Goal: Task Accomplishment & Management: Use online tool/utility

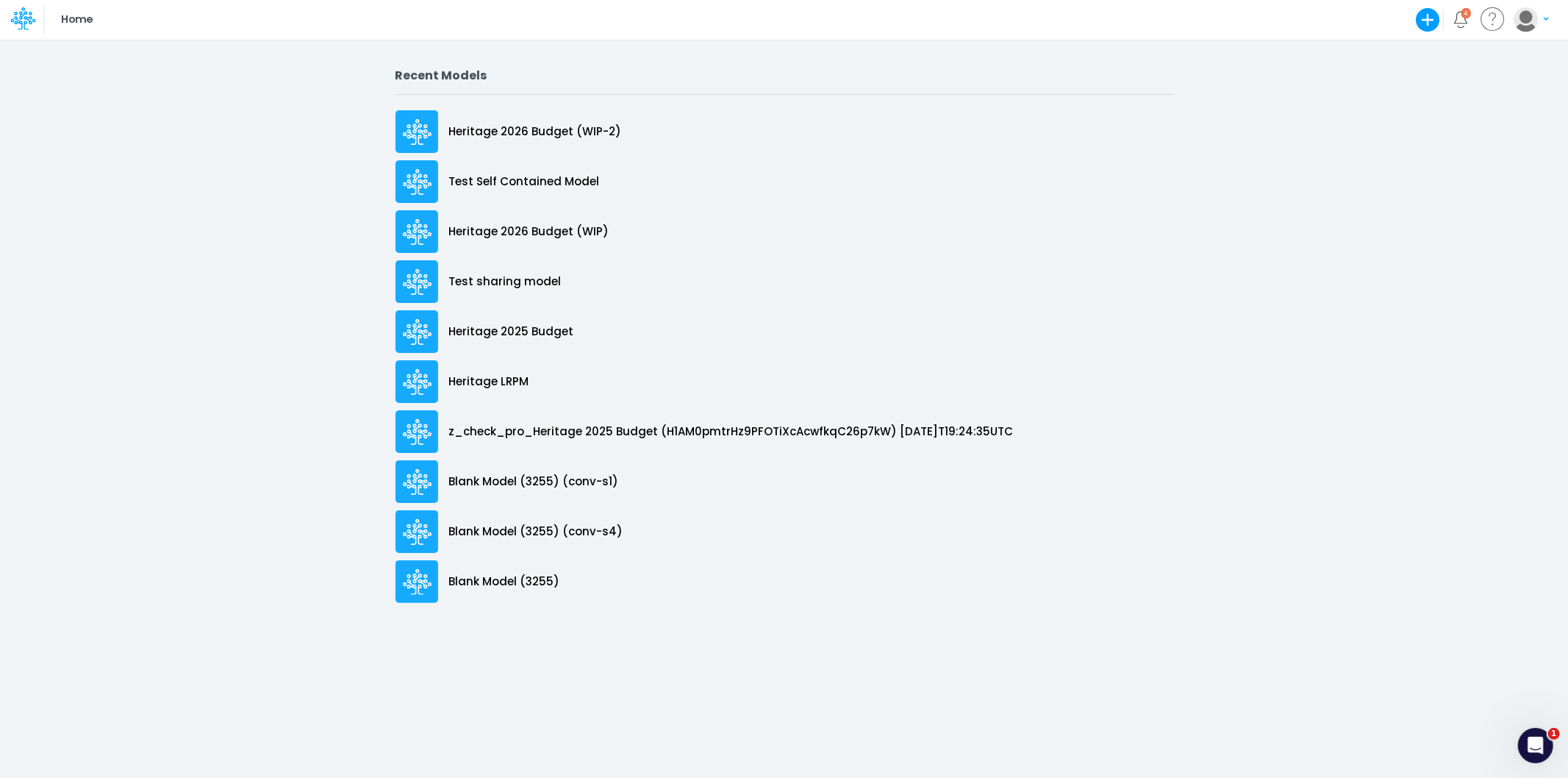
click at [49, 44] on div "Recent Models Heritage 2026 Budget (WIP-2) Test Self Contained Model Heritage 2…" at bounding box center [784, 409] width 1568 height 739
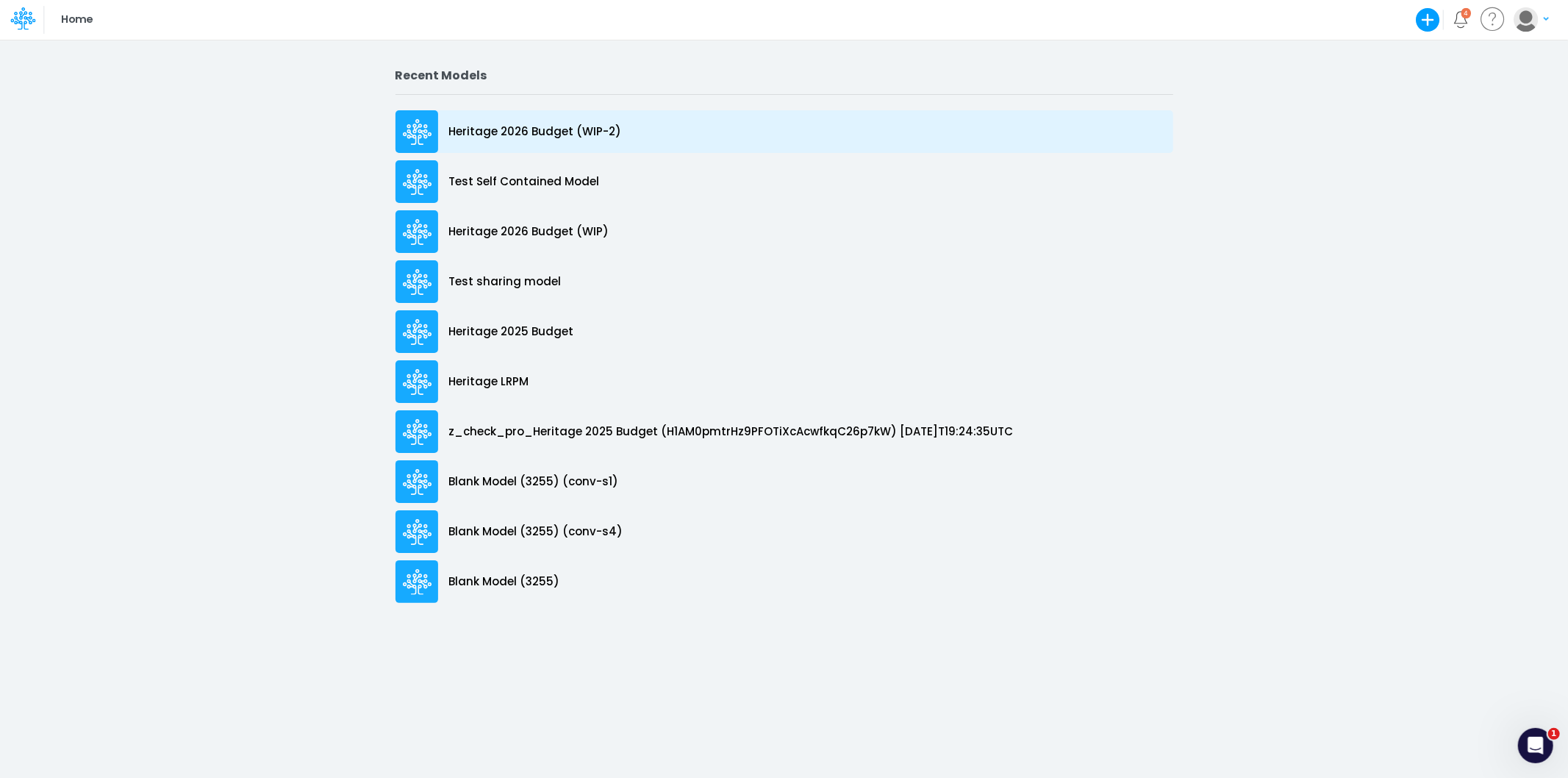
click at [562, 135] on p "Heritage 2026 Budget (WIP-2)" at bounding box center [536, 132] width 173 height 17
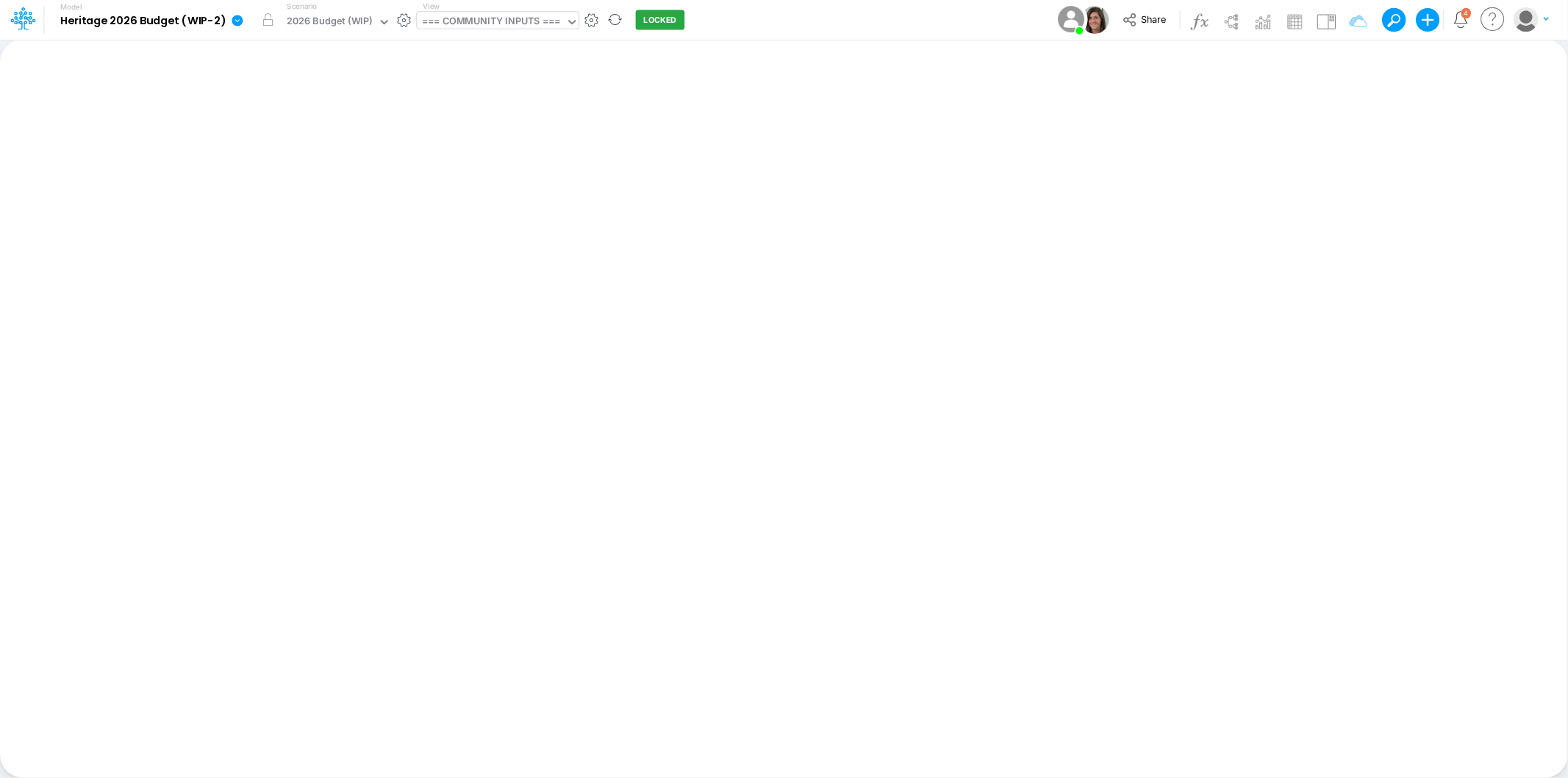
click at [487, 17] on div "=== COMMUNITY INPUTS ===" at bounding box center [491, 23] width 138 height 17
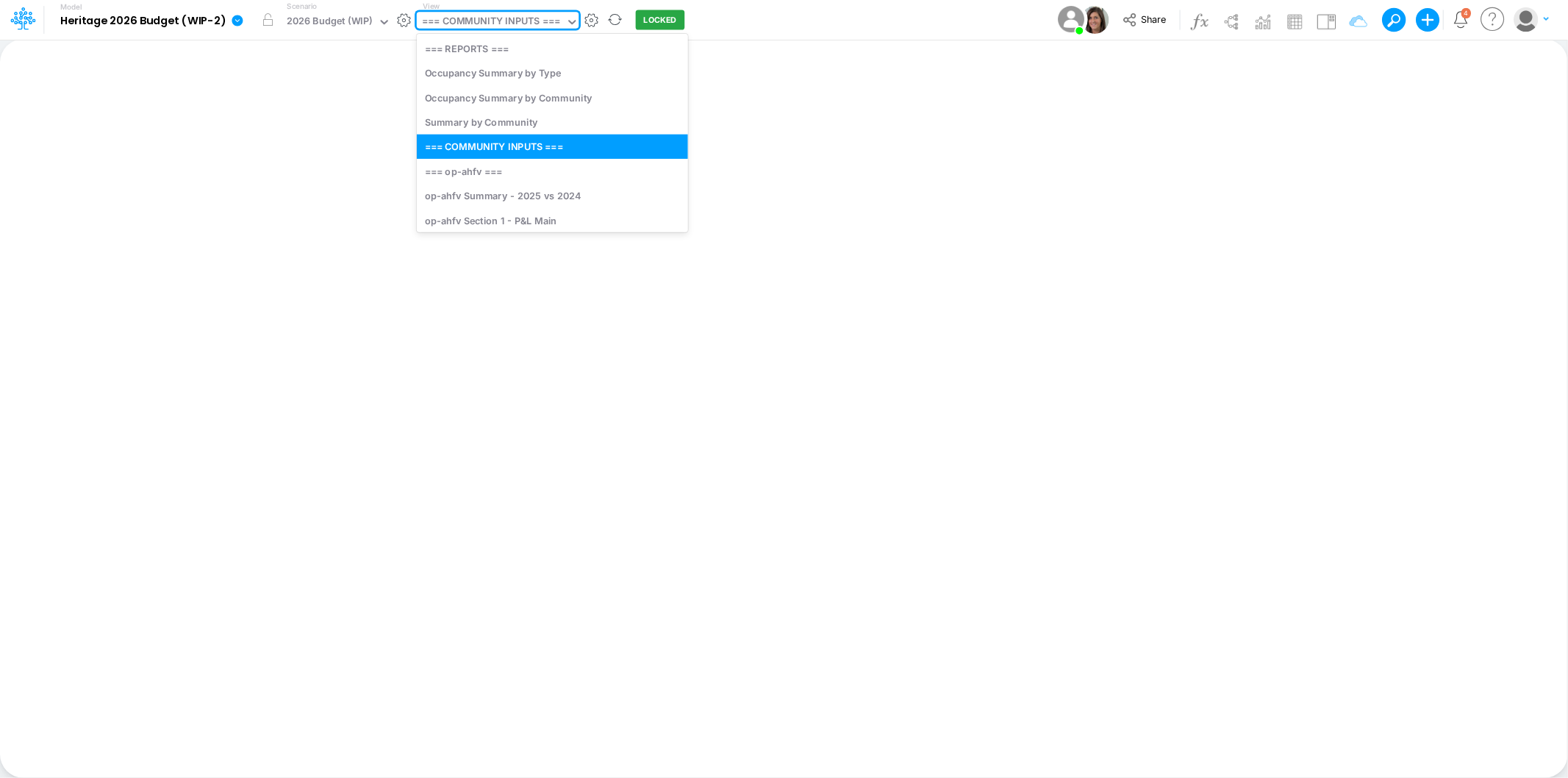
click at [487, 17] on div "=== COMMUNITY INPUTS ===" at bounding box center [491, 23] width 138 height 17
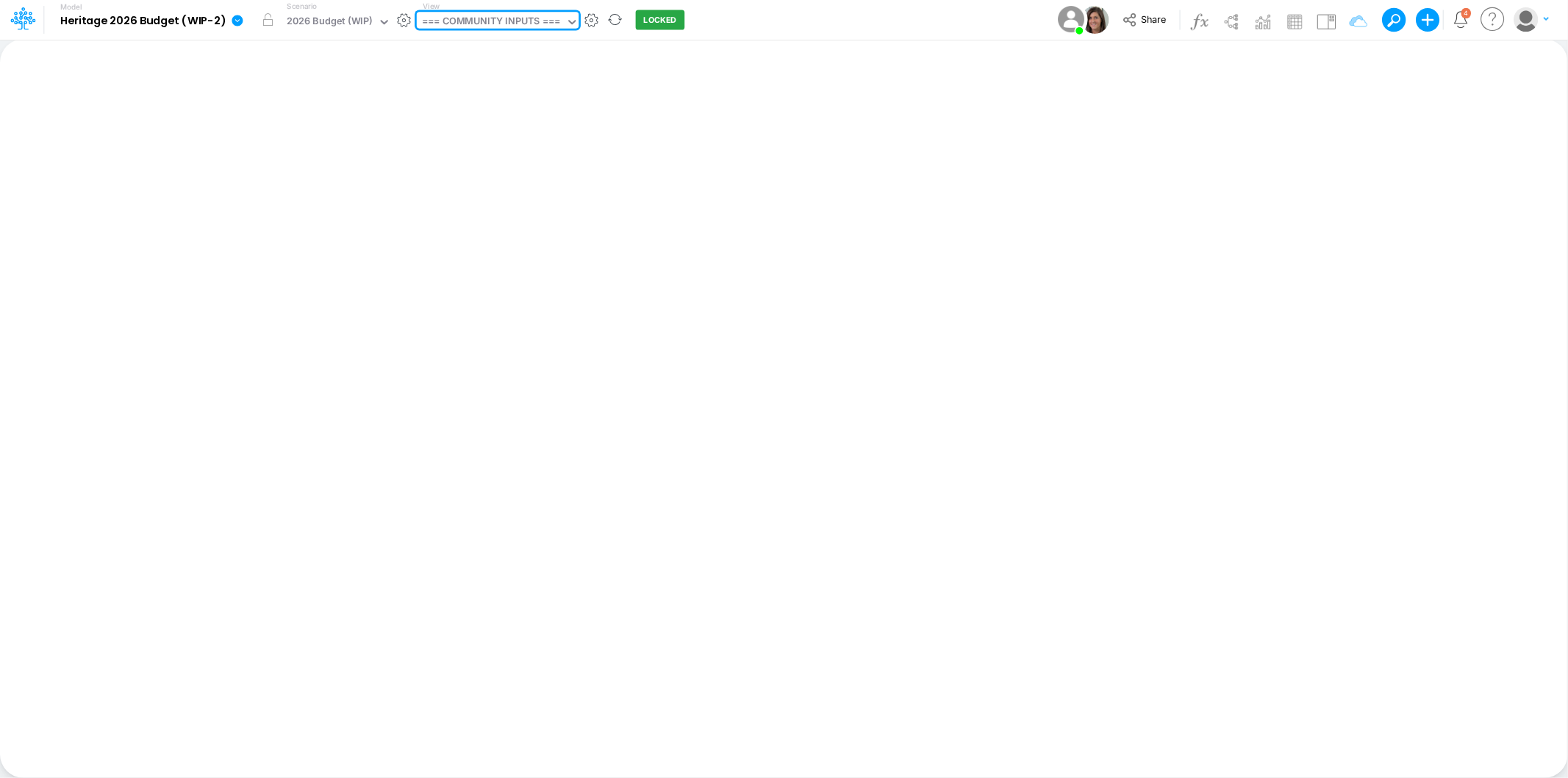
click at [495, 25] on div "=== COMMUNITY INPUTS ===" at bounding box center [491, 23] width 138 height 17
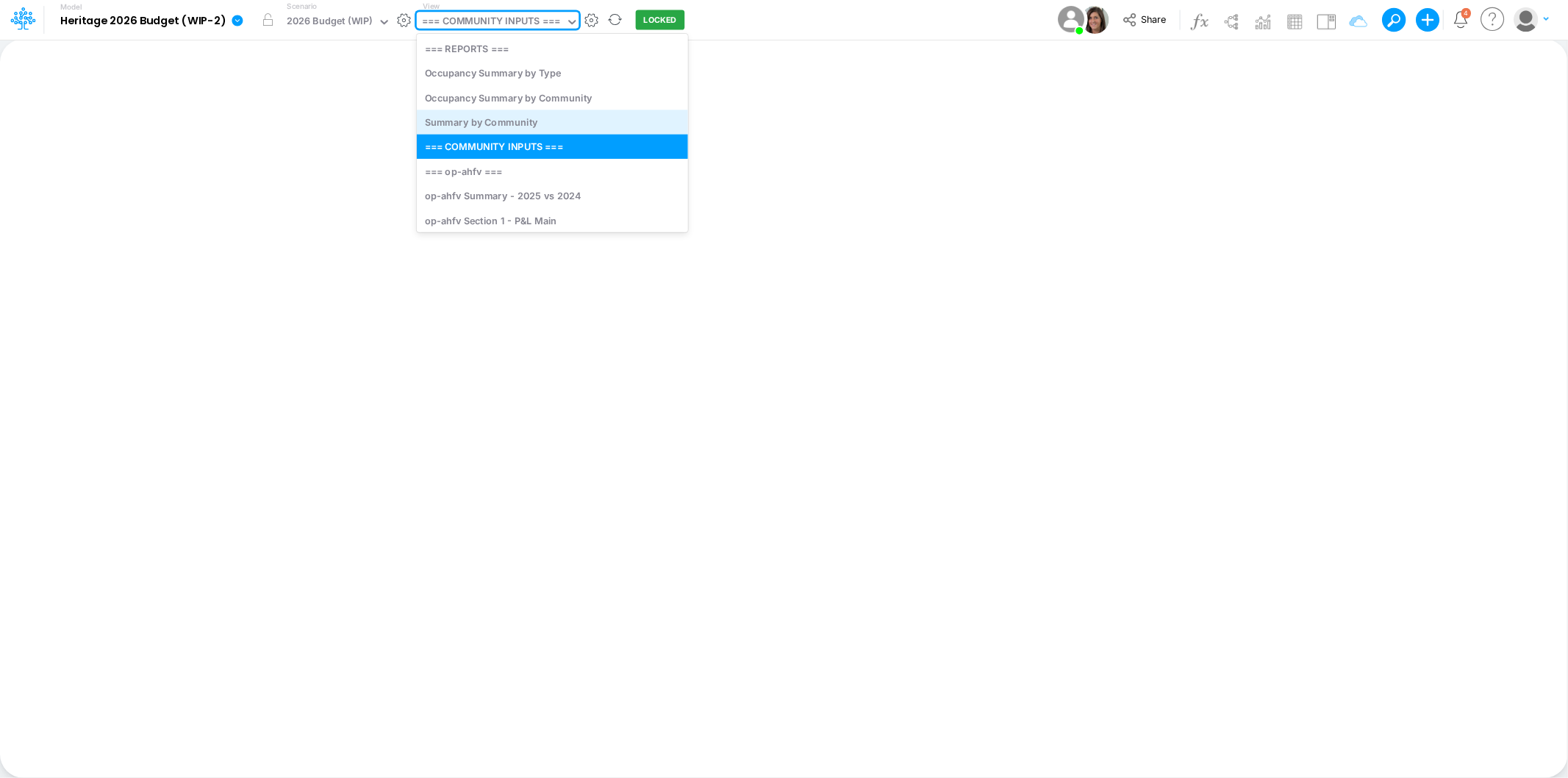
click at [522, 126] on div "Summary by Community" at bounding box center [552, 121] width 271 height 24
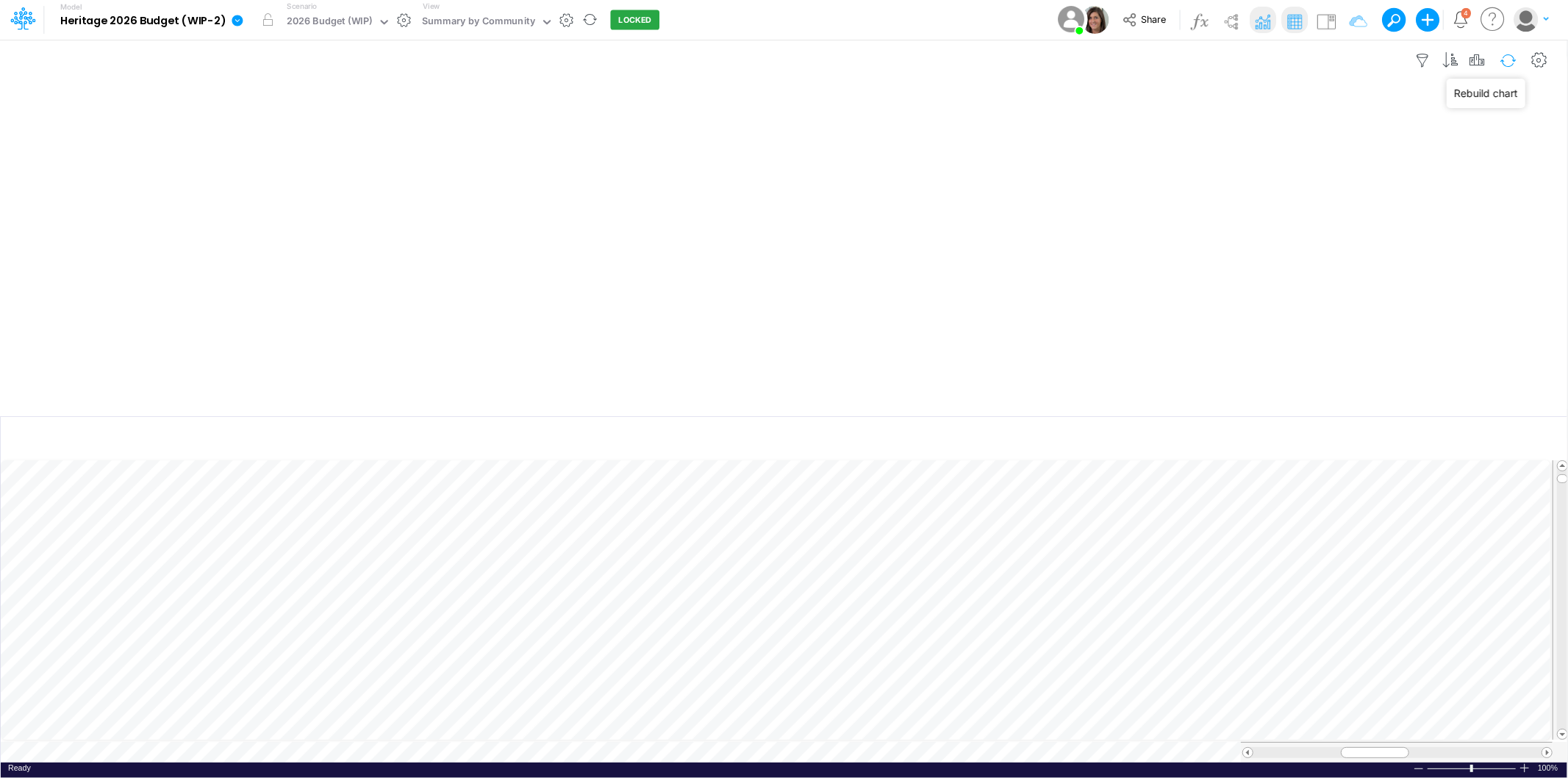
click at [1508, 57] on button "button" at bounding box center [1508, 61] width 35 height 26
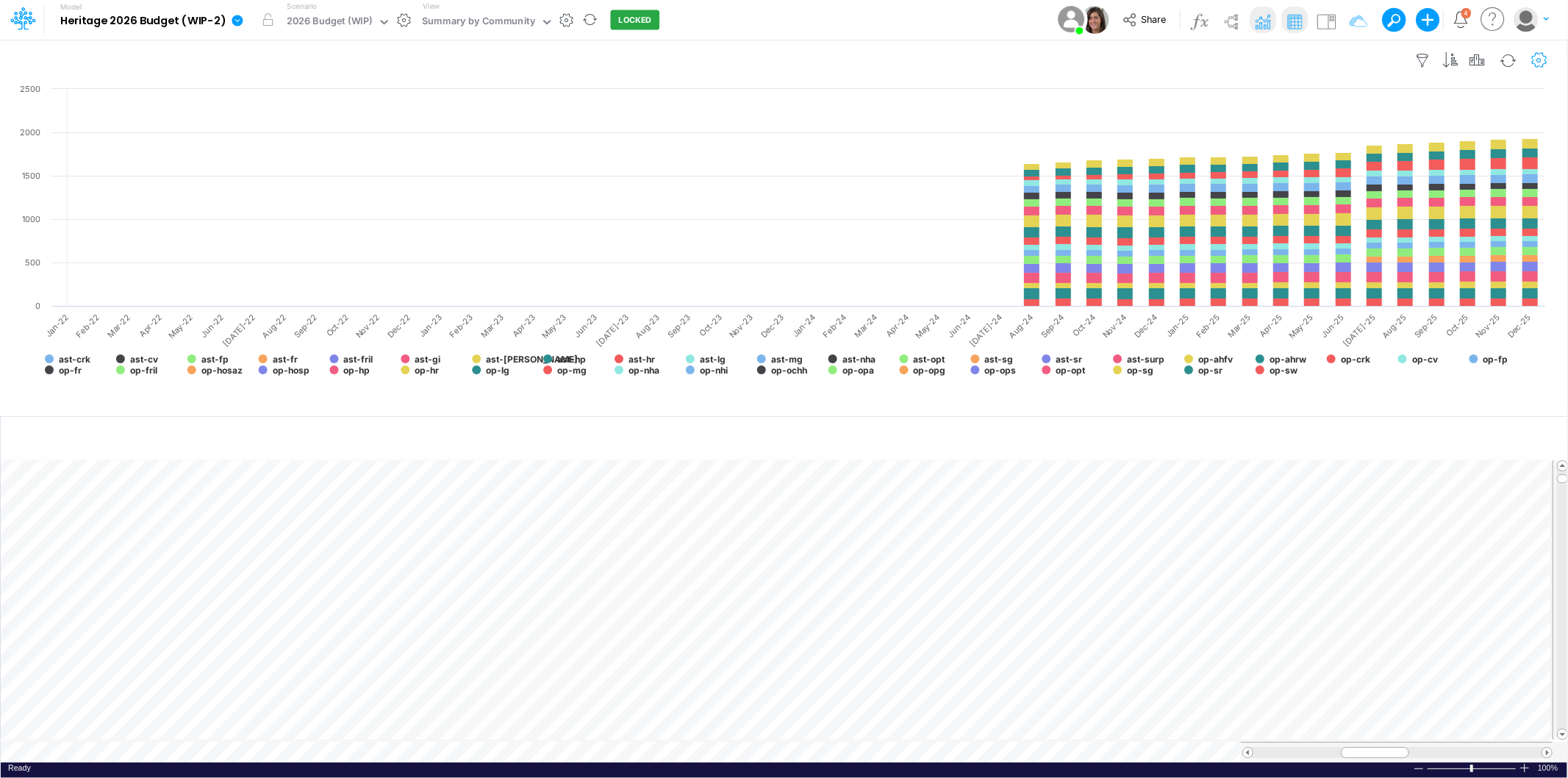
click at [1539, 61] on icon "button" at bounding box center [1539, 61] width 22 height 16
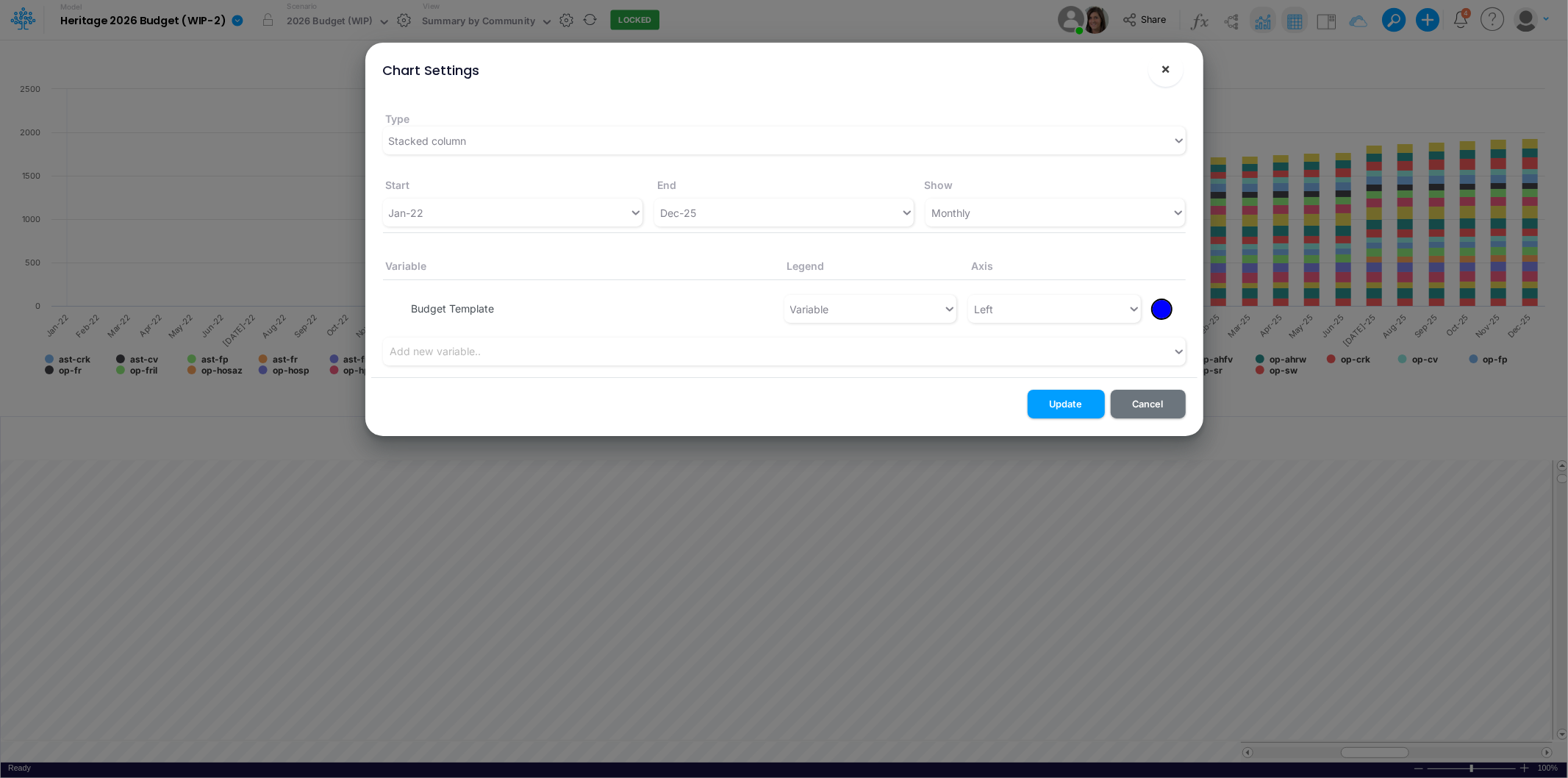
click at [1167, 68] on span "×" at bounding box center [1165, 68] width 9 height 17
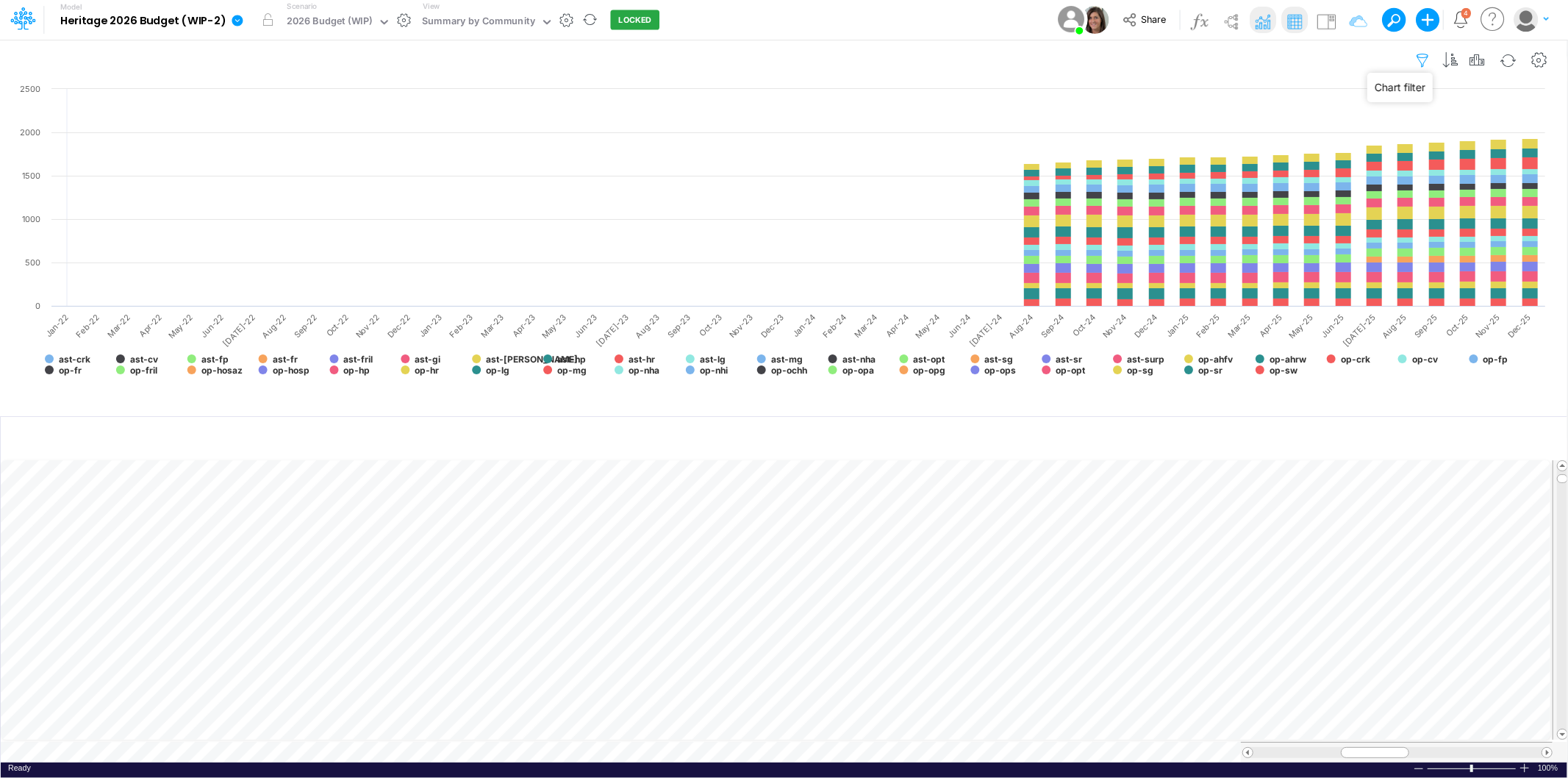
click at [1422, 59] on icon "button" at bounding box center [1423, 61] width 22 height 16
select select "notEqual"
select select "tableSearchOR"
select select "contains"
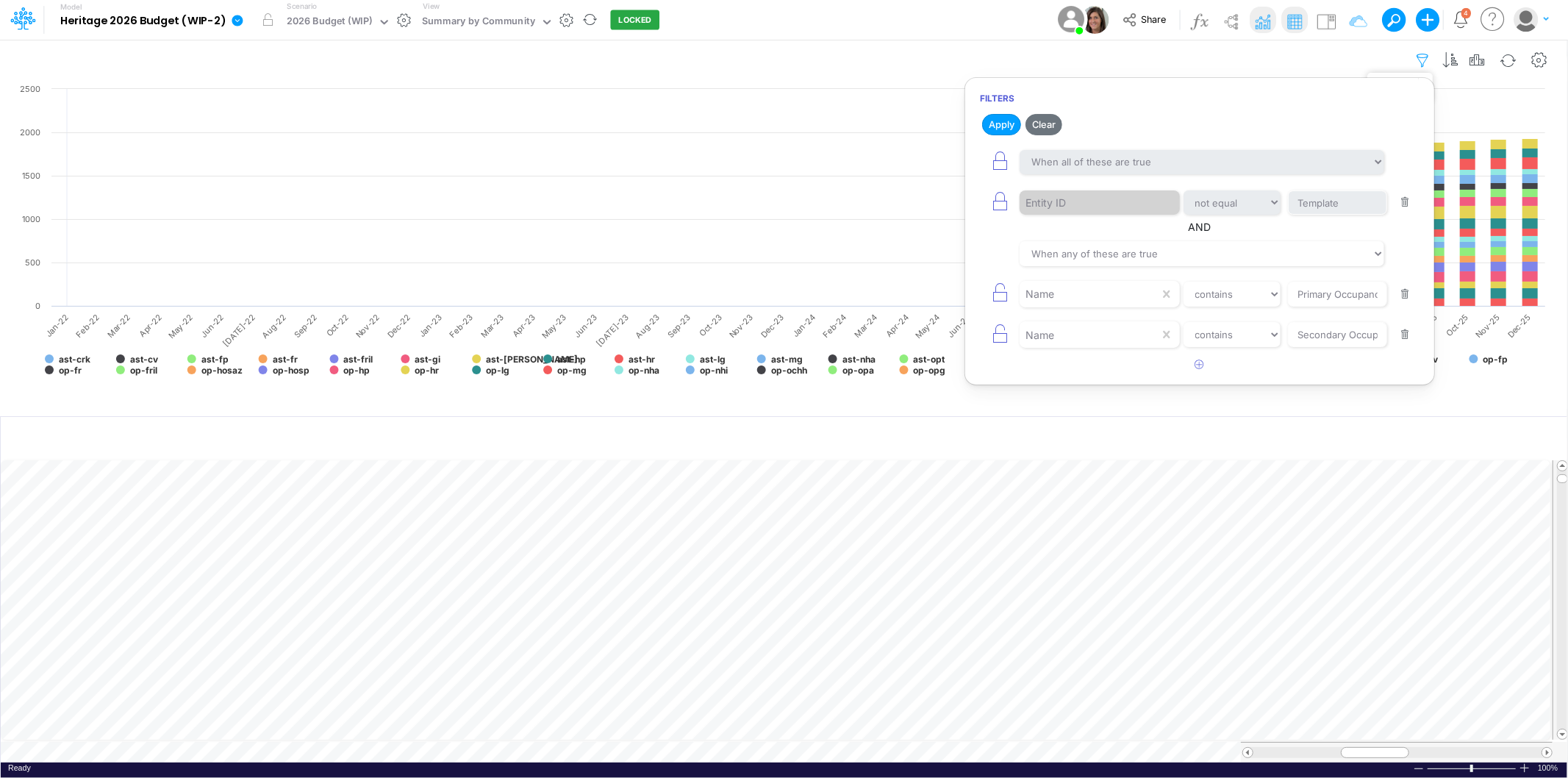
click at [1422, 59] on icon "button" at bounding box center [1423, 61] width 22 height 16
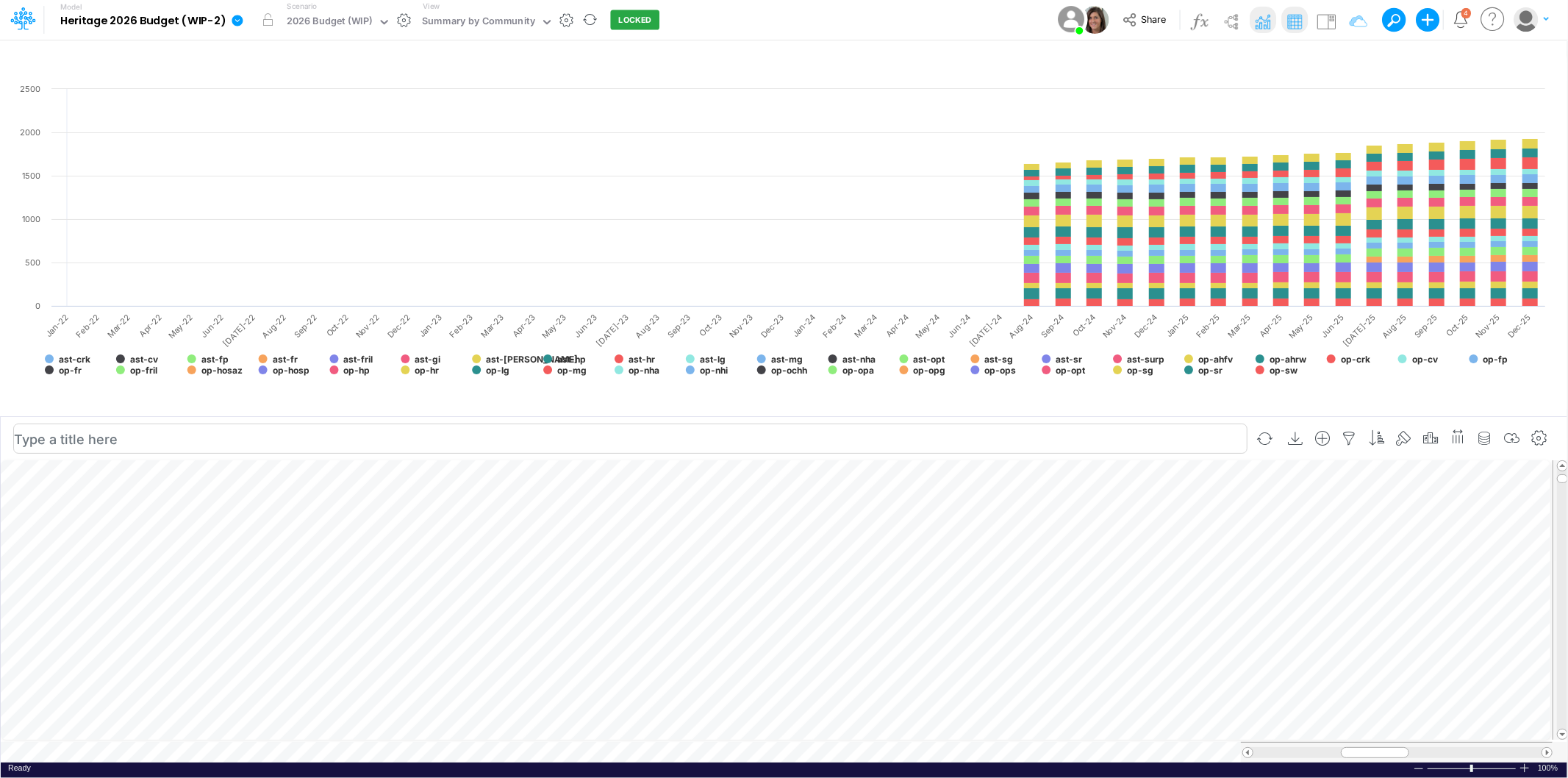
scroll to position [0, 1]
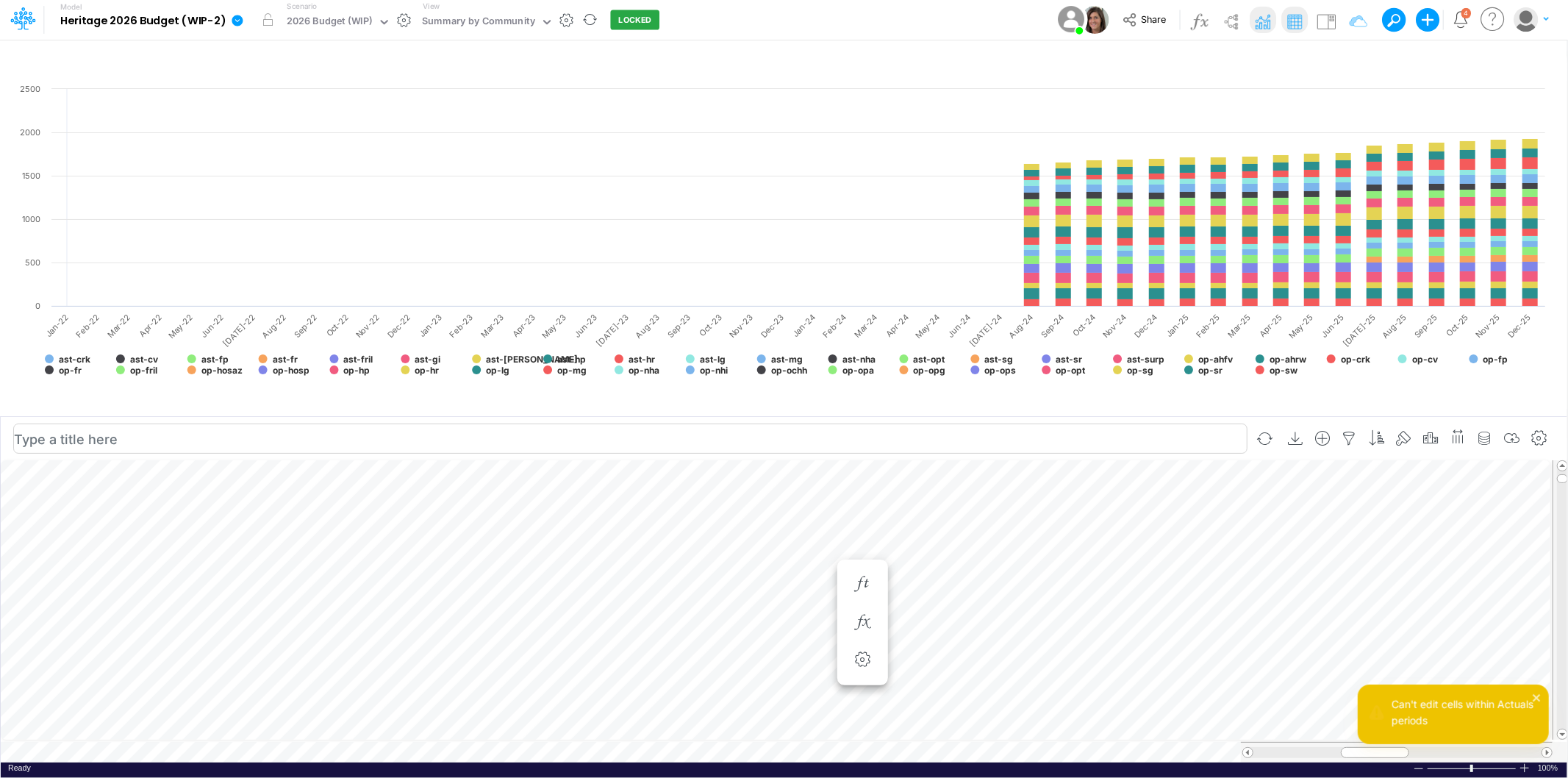
scroll to position [0, 5]
click at [866, 585] on icon "button" at bounding box center [863, 585] width 22 height 16
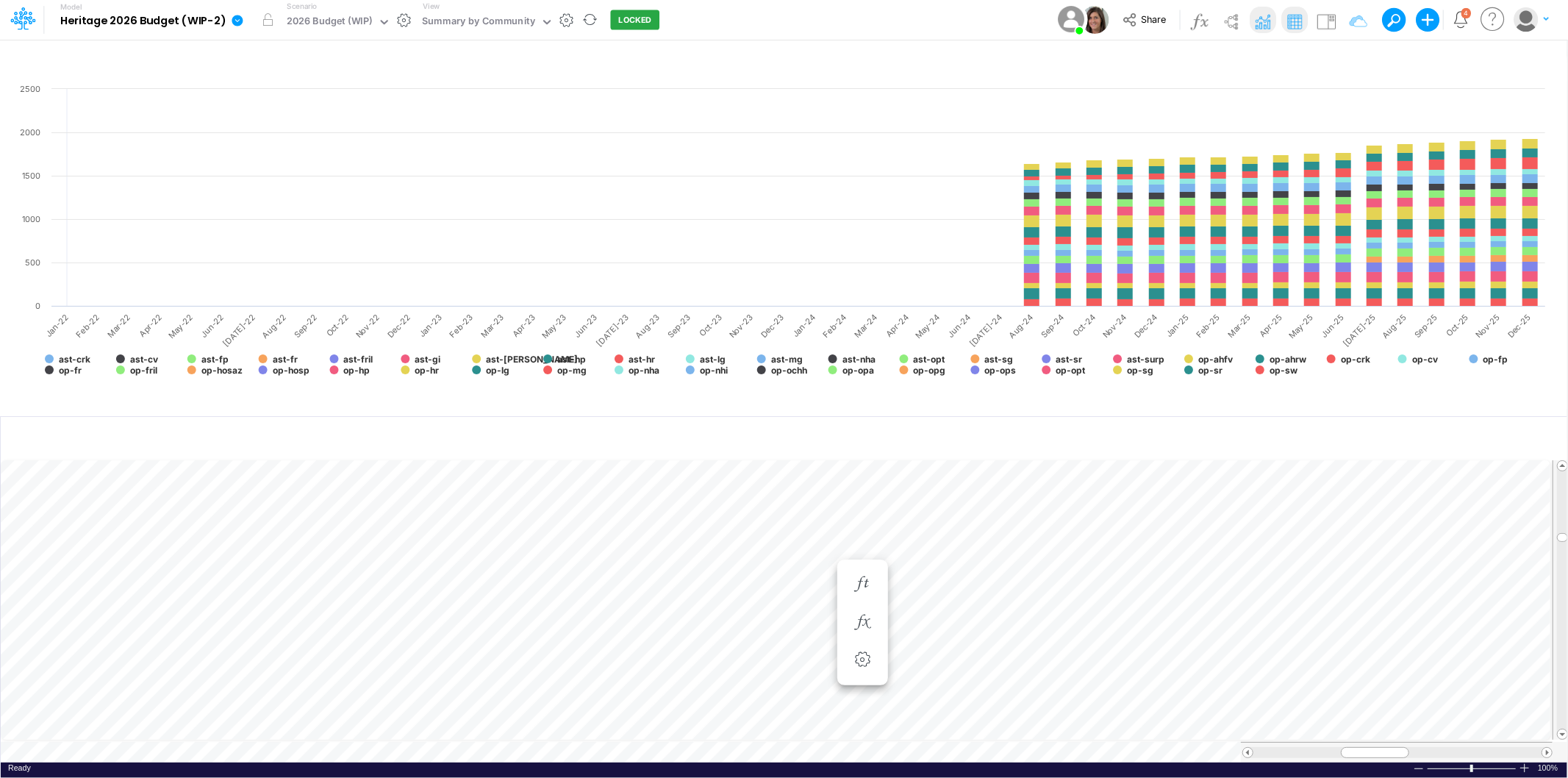
scroll to position [0, 1]
click at [863, 555] on icon "button" at bounding box center [863, 555] width 22 height 16
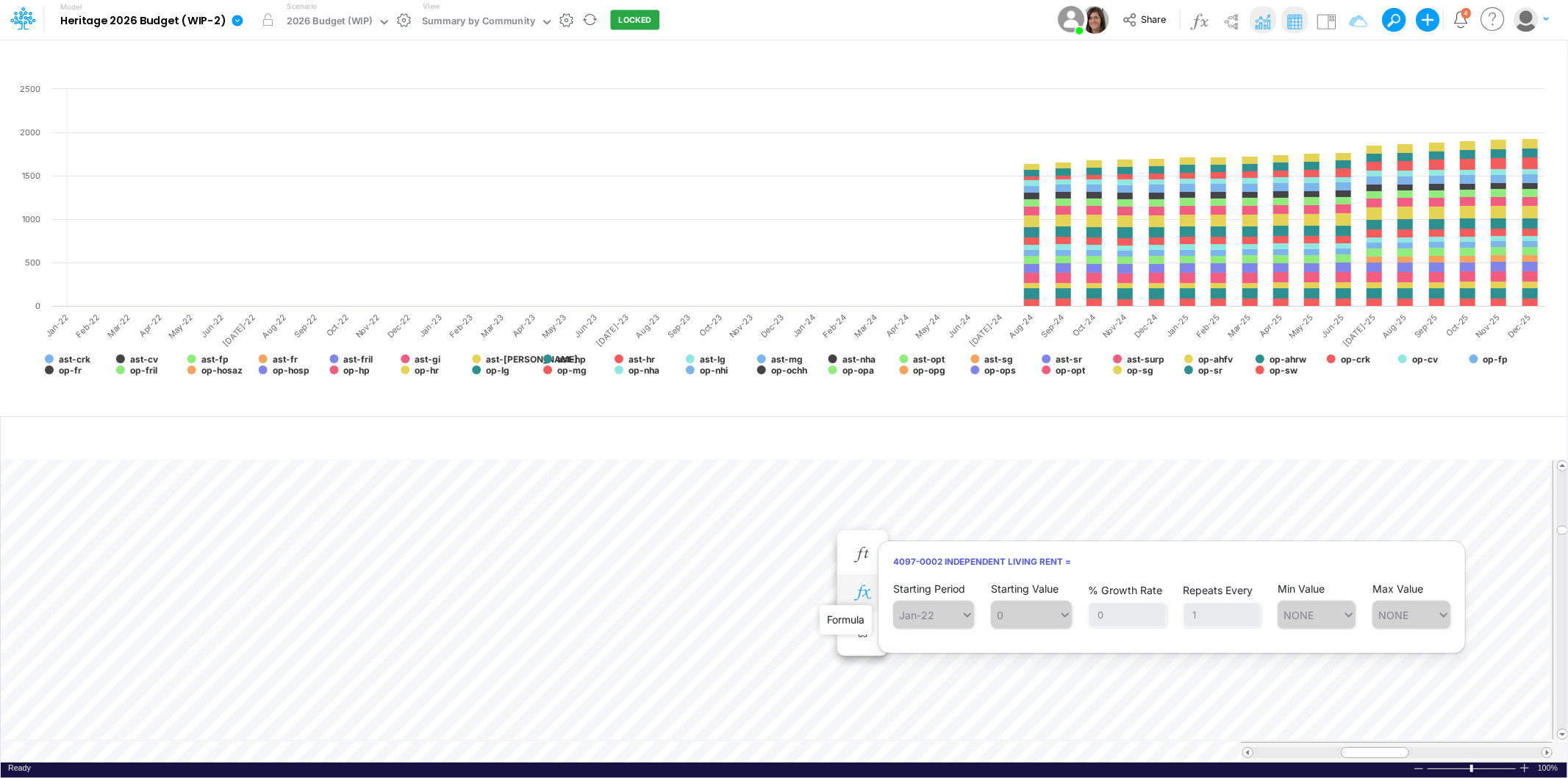
click at [860, 597] on icon "button" at bounding box center [863, 593] width 22 height 16
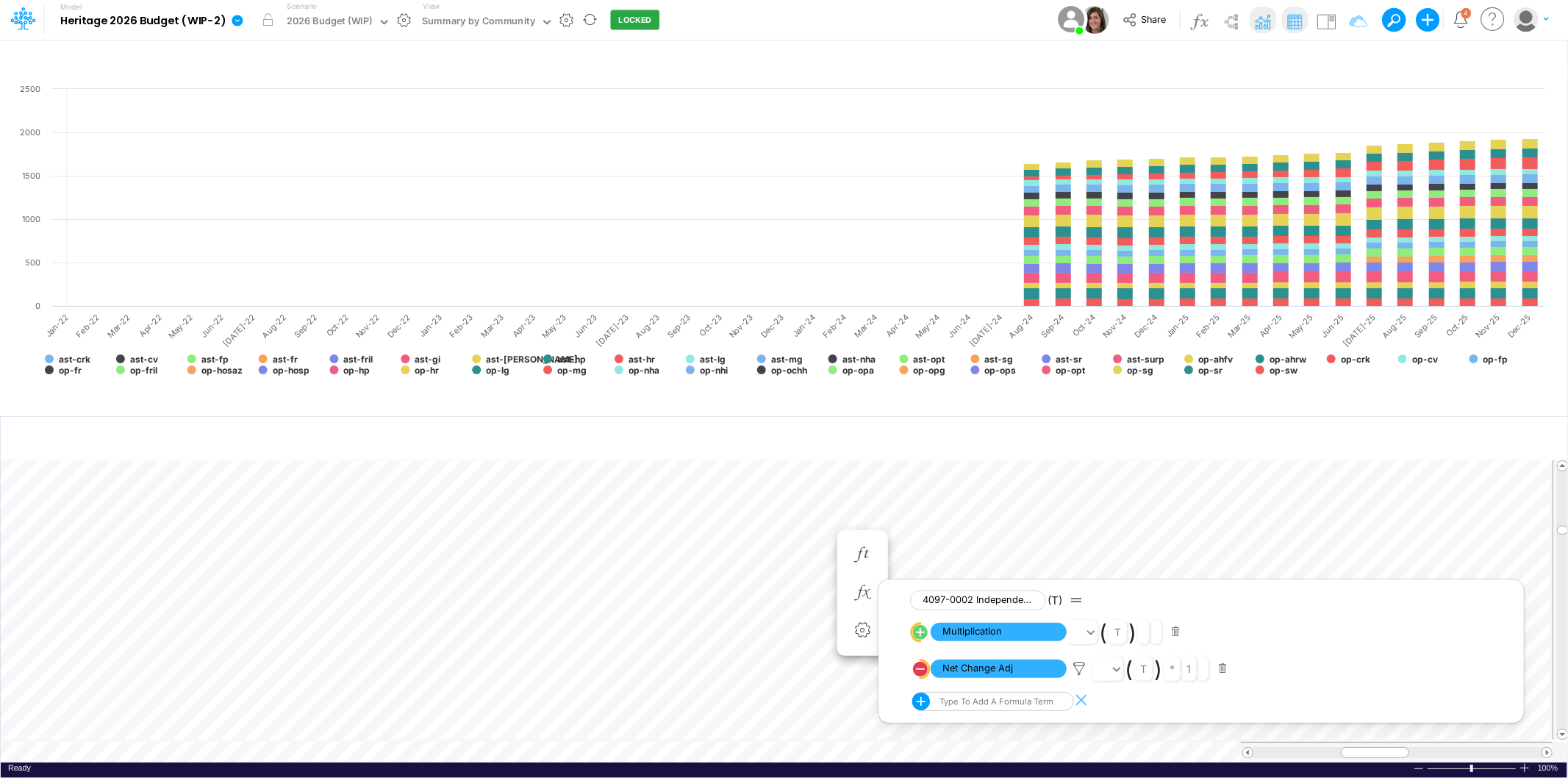
click at [1184, 25] on div "Share Create new model Blank Model Use a template 4 My profile settings Log out" at bounding box center [1307, 20] width 485 height 40
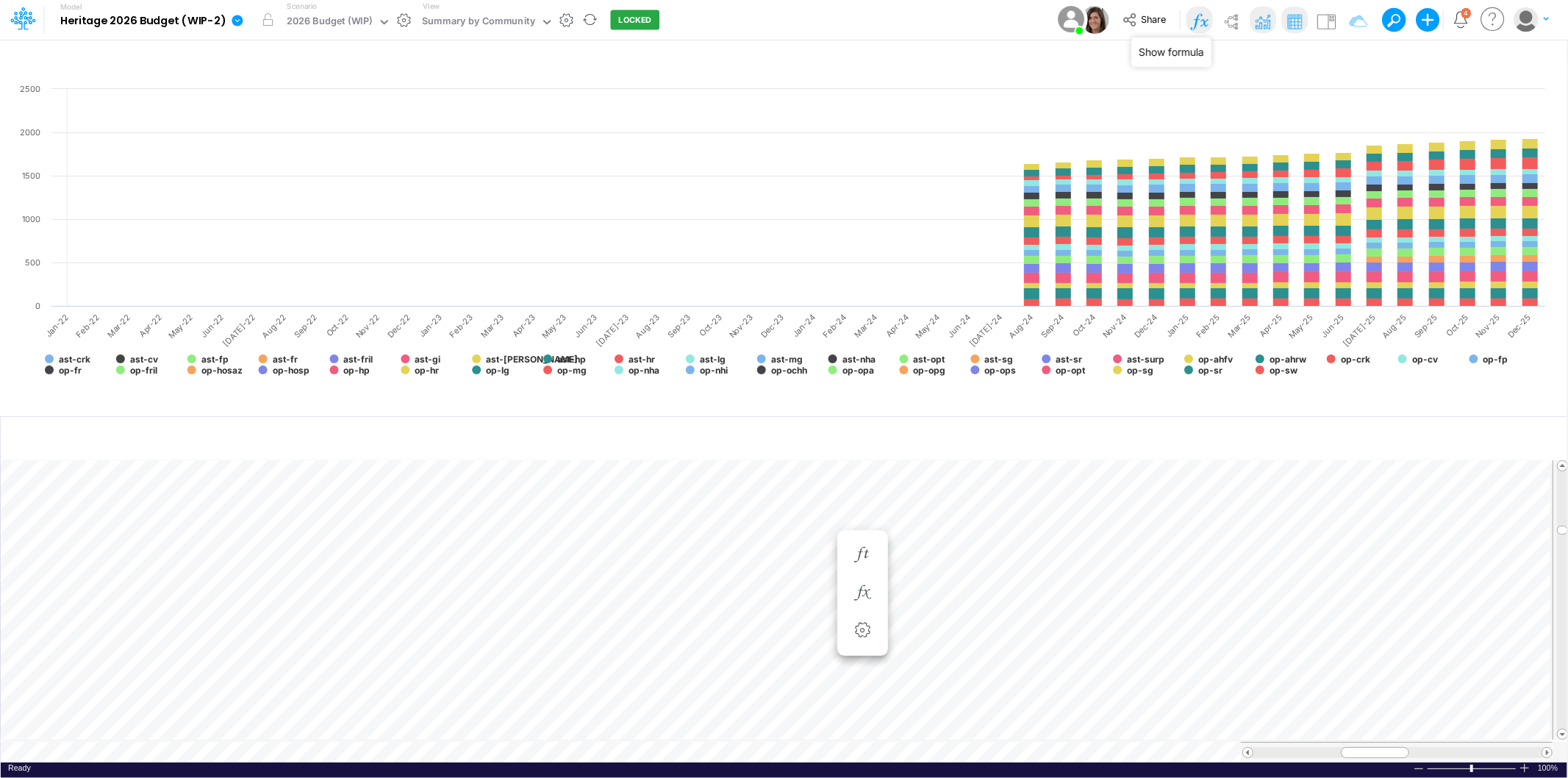
click at [1195, 25] on img at bounding box center [1199, 21] width 24 height 24
click at [1207, 17] on img at bounding box center [1199, 21] width 24 height 24
click at [1204, 17] on img at bounding box center [1199, 21] width 24 height 24
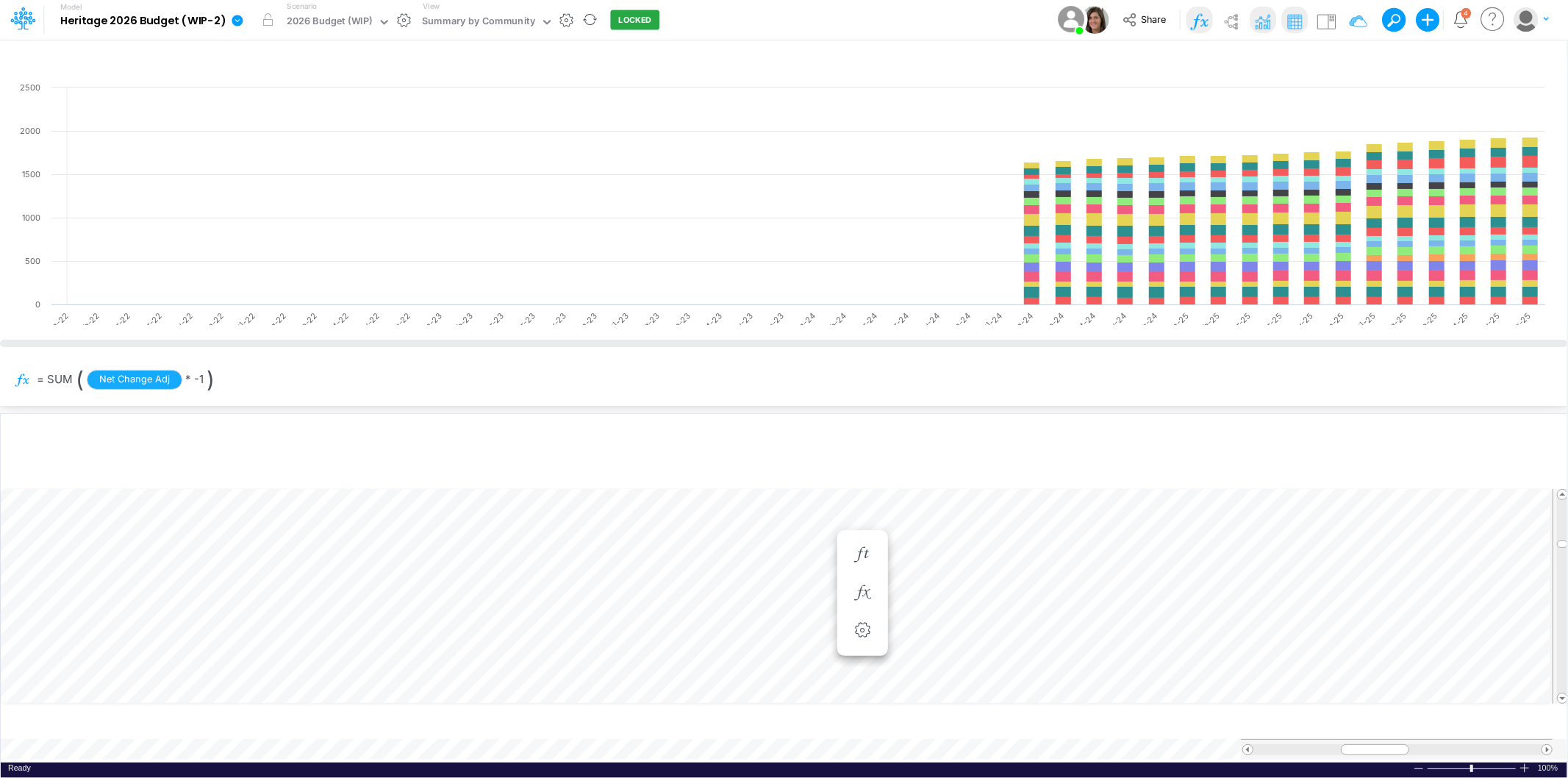
drag, startPoint x: 393, startPoint y: 406, endPoint x: 412, endPoint y: 299, distance: 108.7
click at [410, 339] on div at bounding box center [783, 343] width 1567 height 7
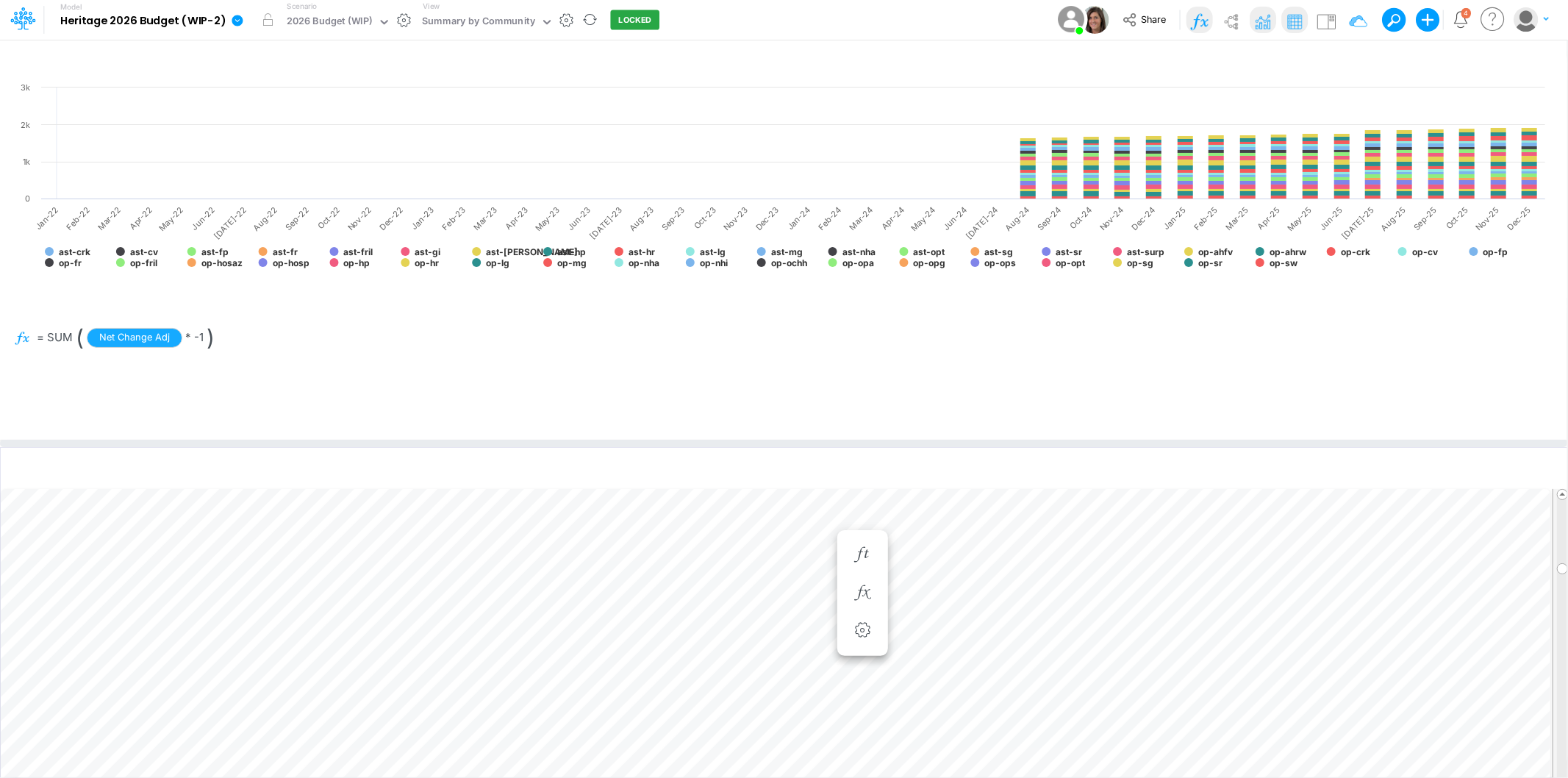
drag, startPoint x: 390, startPoint y: 366, endPoint x: 392, endPoint y: 442, distance: 76.0
click at [392, 442] on div at bounding box center [783, 443] width 1567 height 7
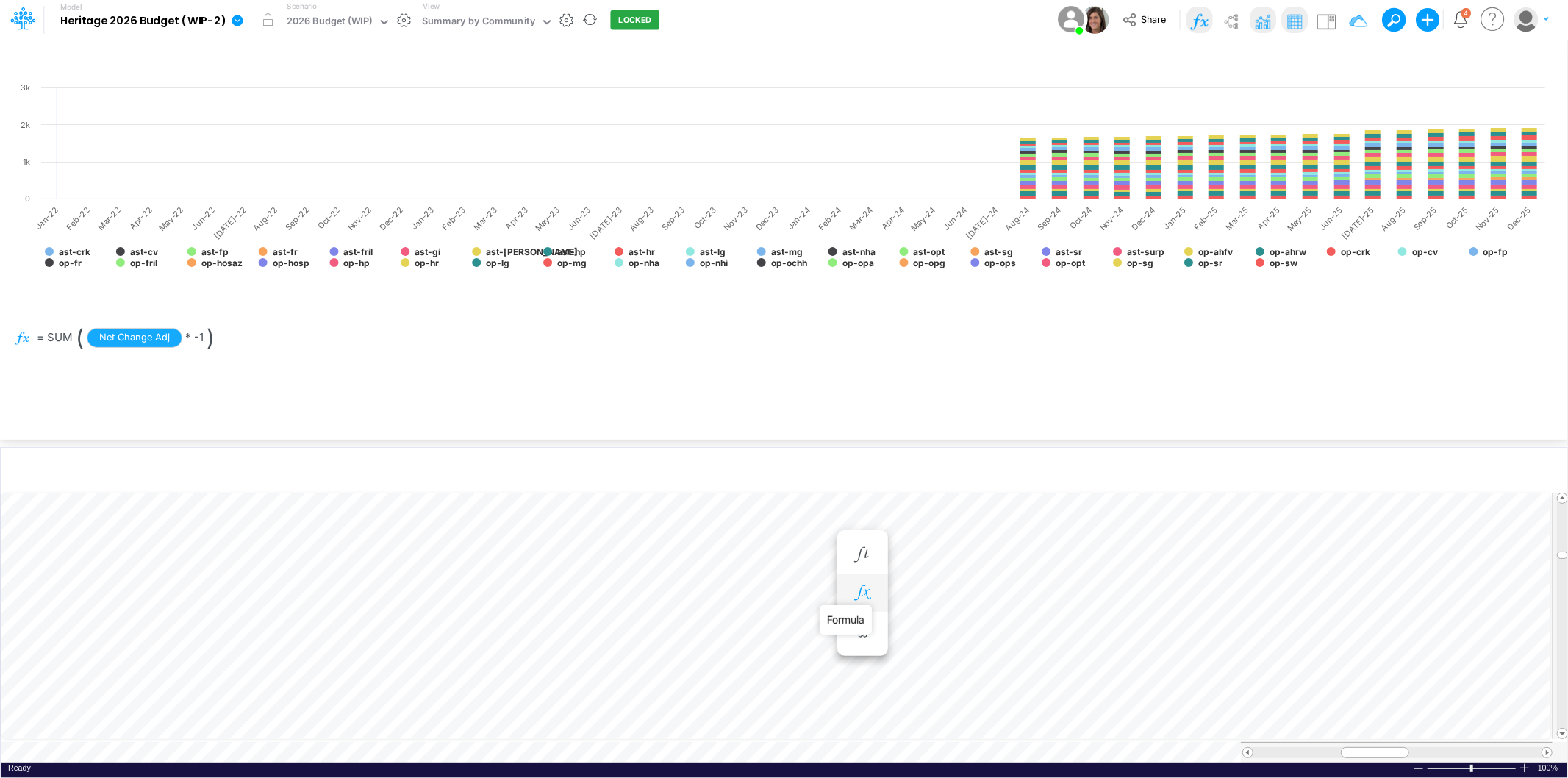
click at [863, 593] on icon "button" at bounding box center [863, 593] width 22 height 16
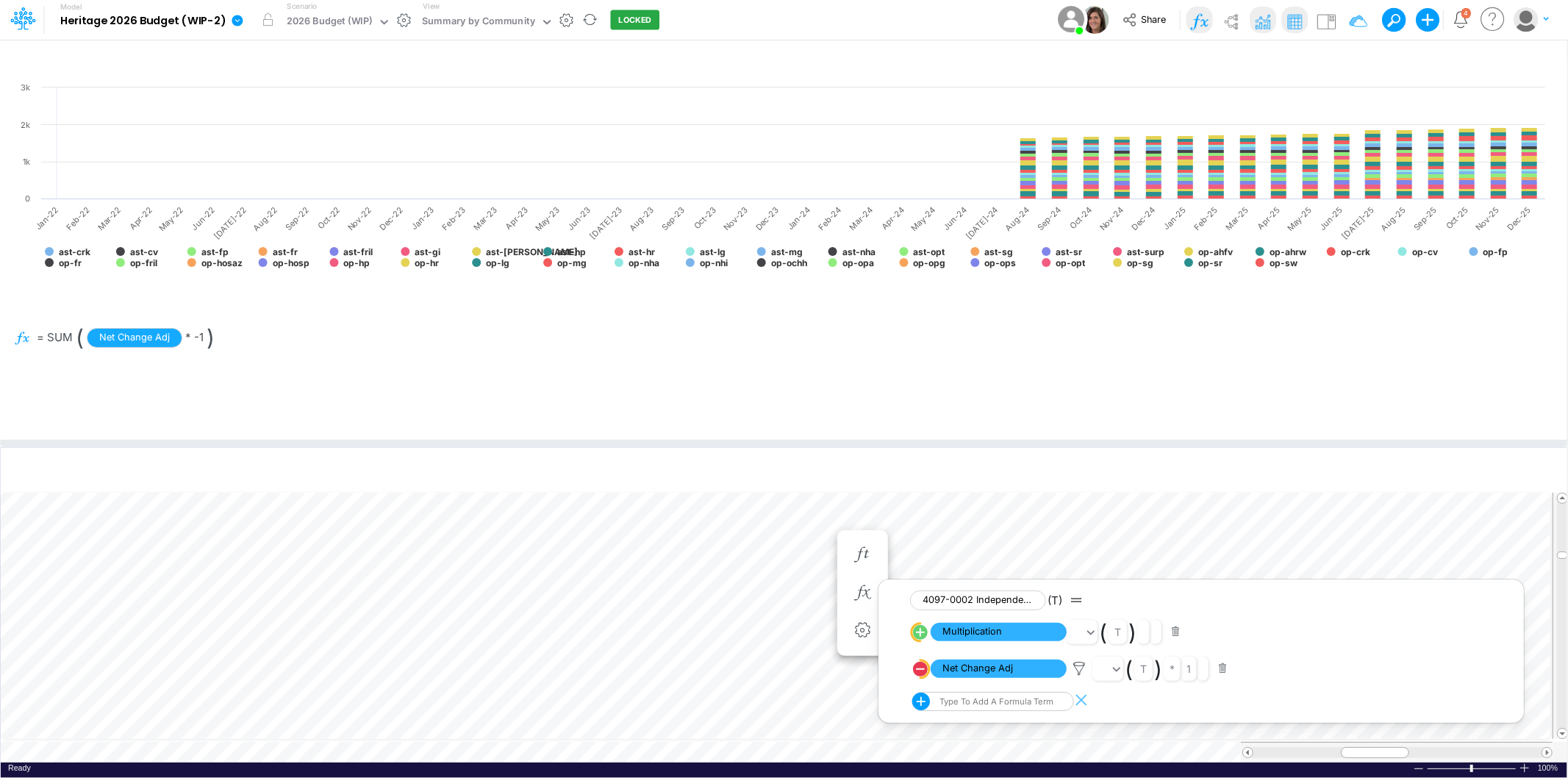
scroll to position [0, 1]
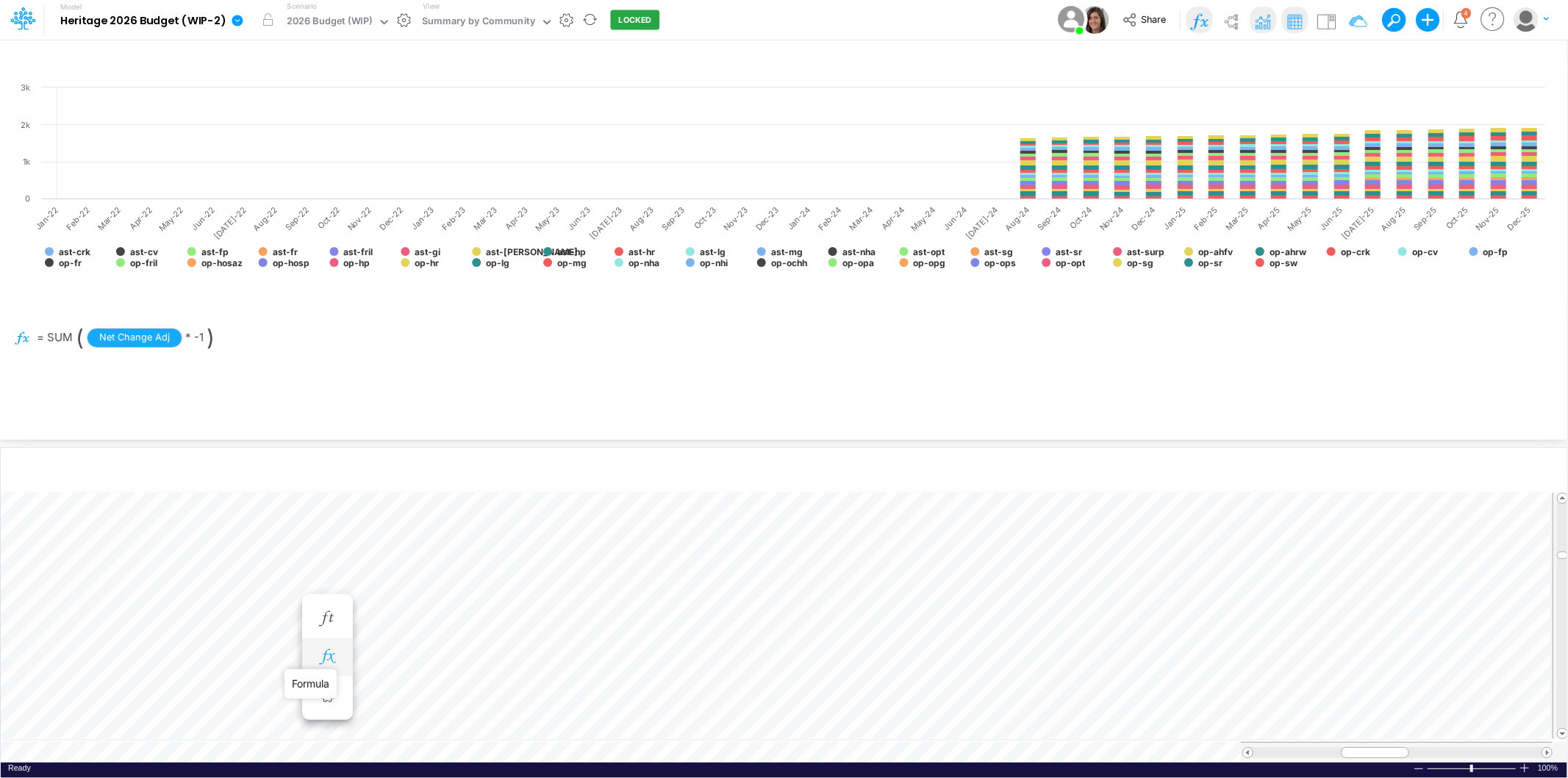
click at [335, 649] on icon "button" at bounding box center [327, 657] width 22 height 16
